Goal: Navigation & Orientation: Find specific page/section

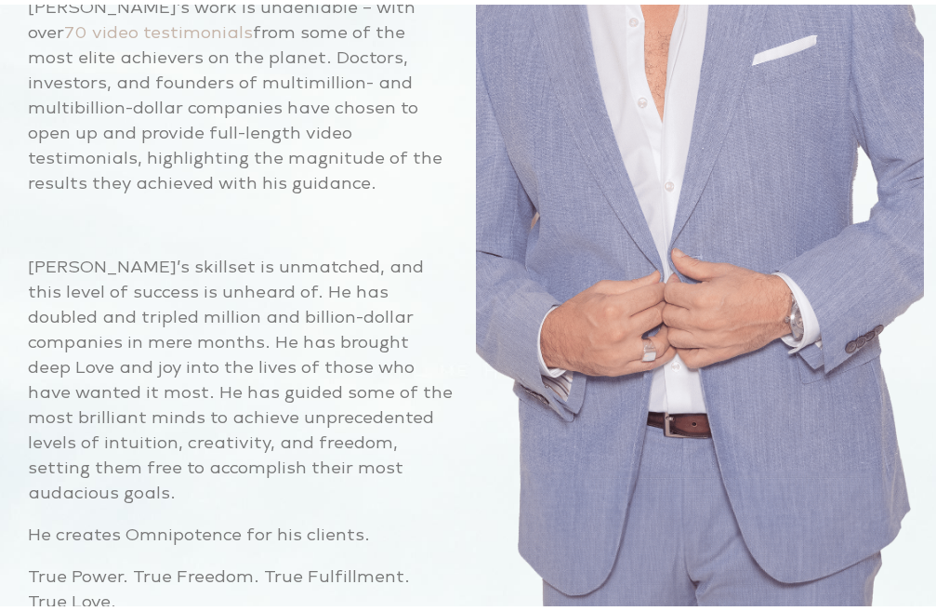
scroll to position [5486, 0]
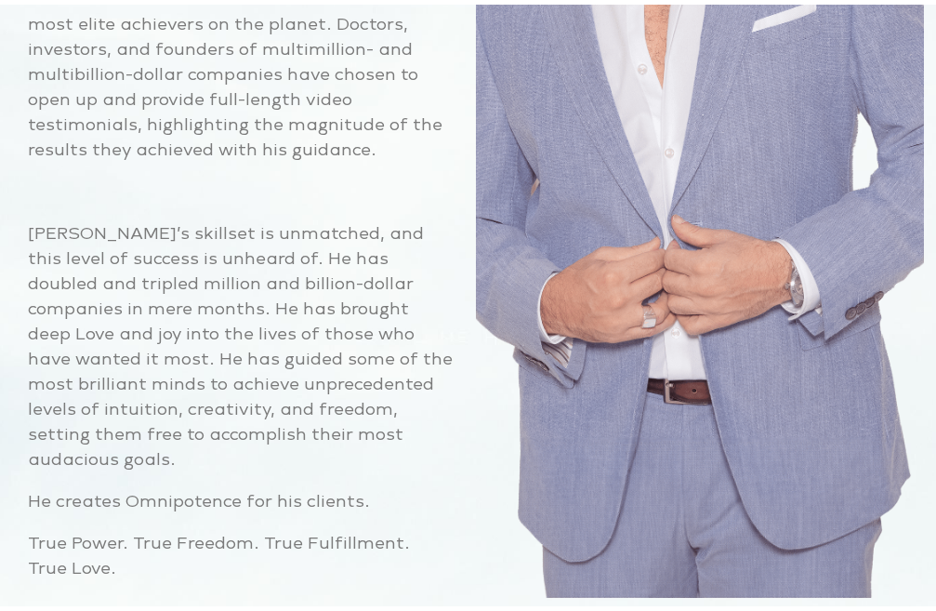
drag, startPoint x: 22, startPoint y: 510, endPoint x: 40, endPoint y: 507, distance: 18.1
click at [21, 510] on div "The Trusted Advisor to the Powerful and Successful [PERSON_NAME] collaborates w…" at bounding box center [476, 123] width 915 height 1482
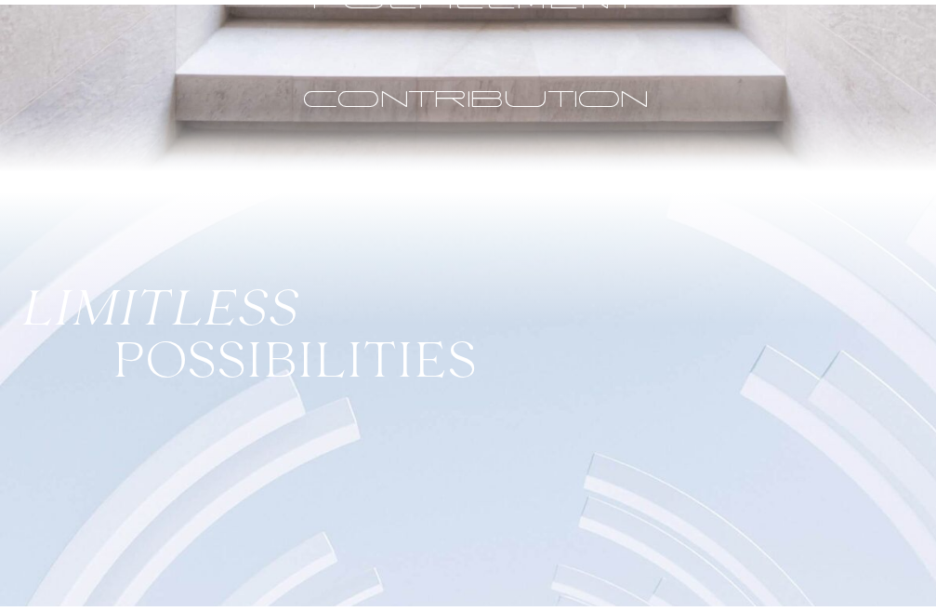
scroll to position [0, 0]
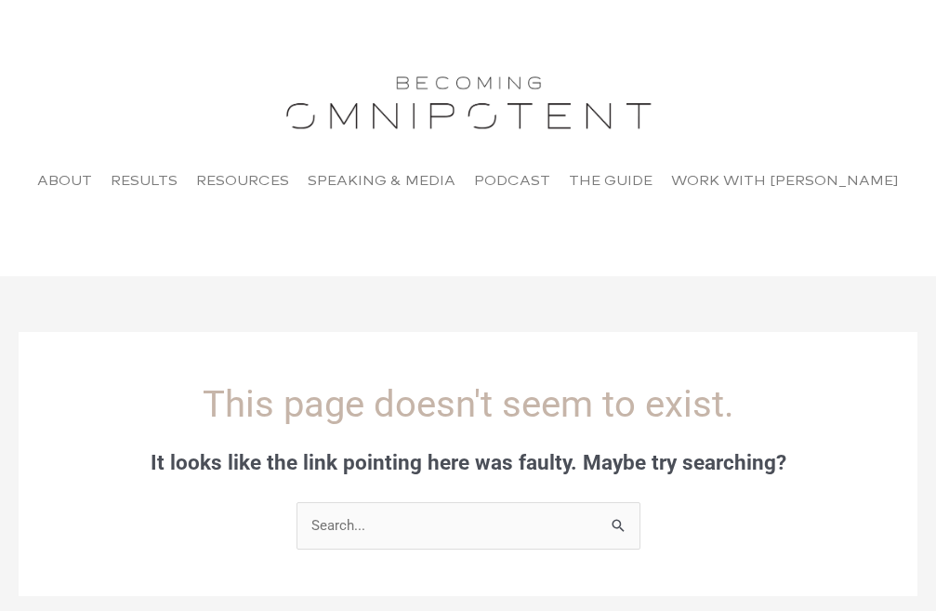
scroll to position [359, 0]
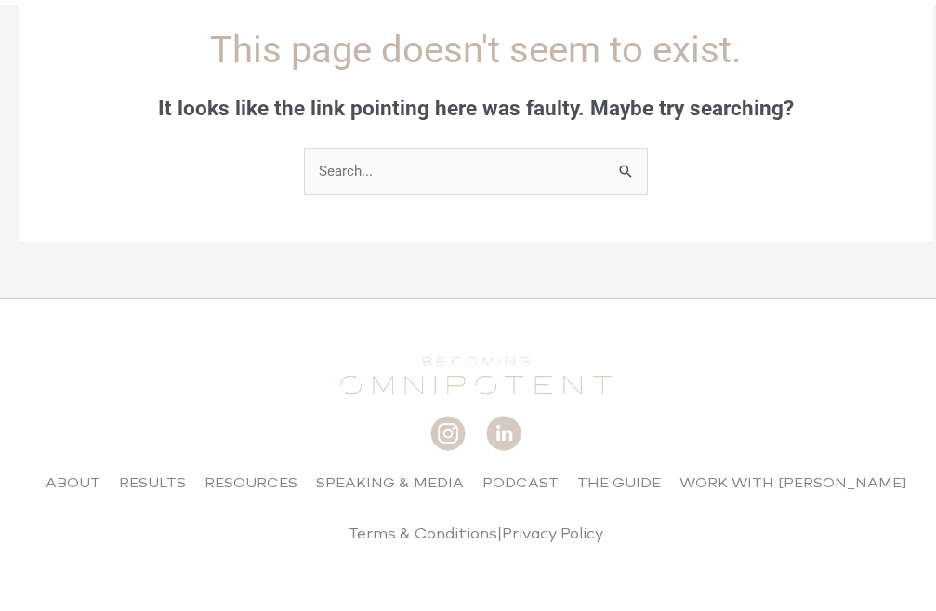
click at [25, 403] on div "About Results Resources Speaking & Media Podcast The Guide Work with [PERSON_NA…" at bounding box center [476, 452] width 915 height 205
